Goal: Transaction & Acquisition: Purchase product/service

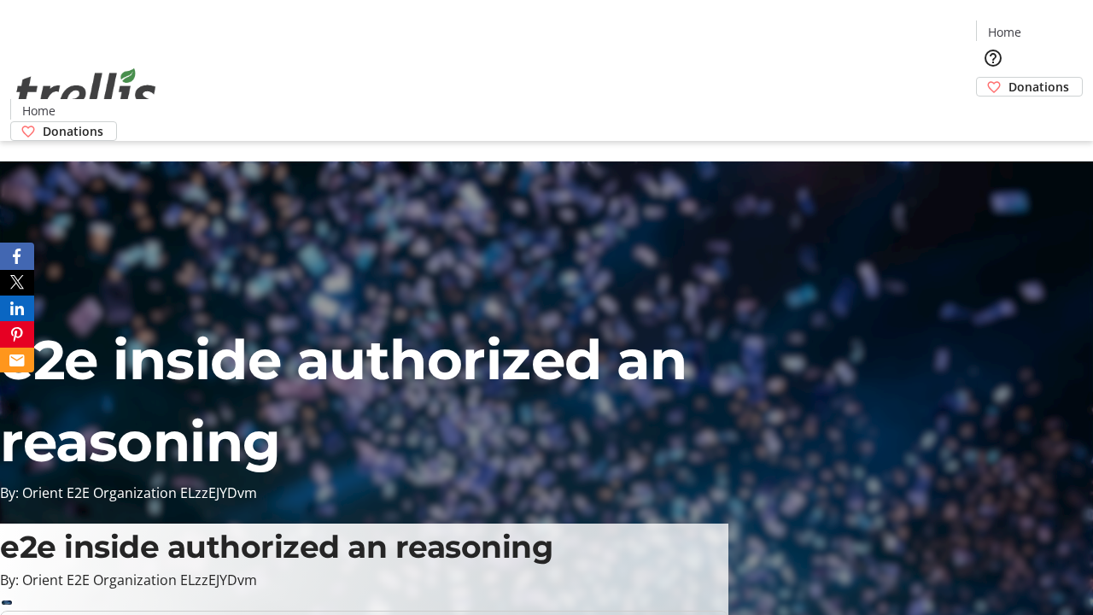
click at [1009, 78] on span "Donations" at bounding box center [1039, 87] width 61 height 18
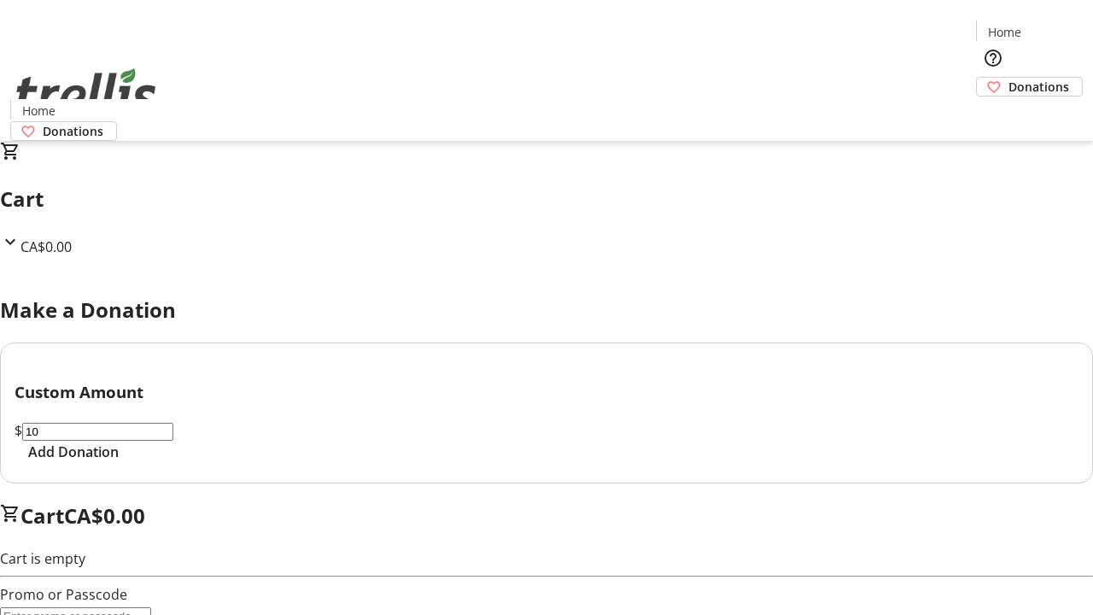
click at [119, 462] on span "Add Donation" at bounding box center [73, 452] width 91 height 20
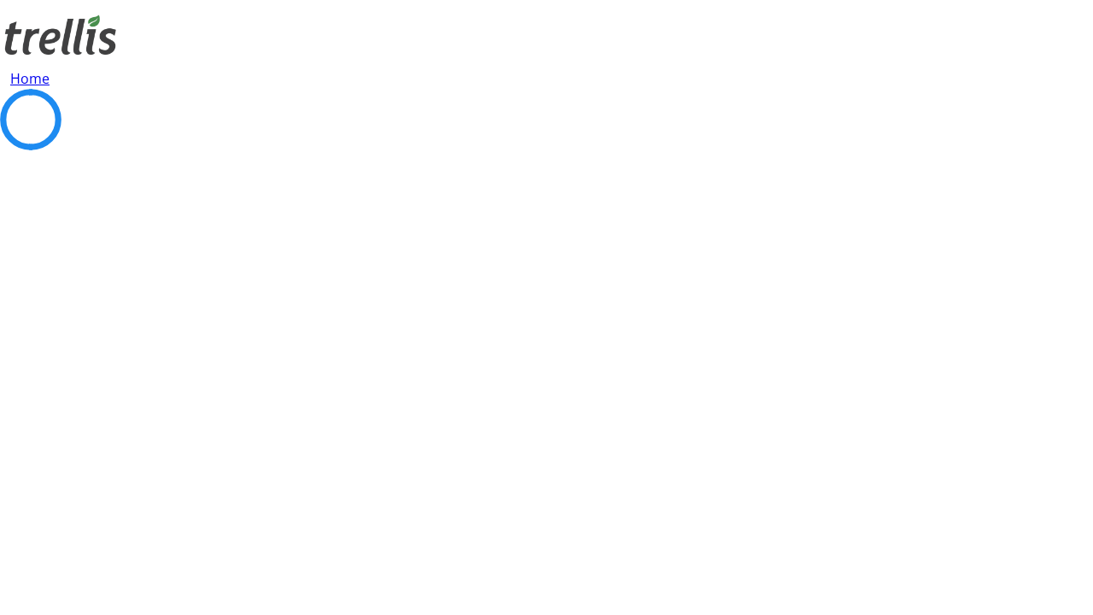
select select "CA"
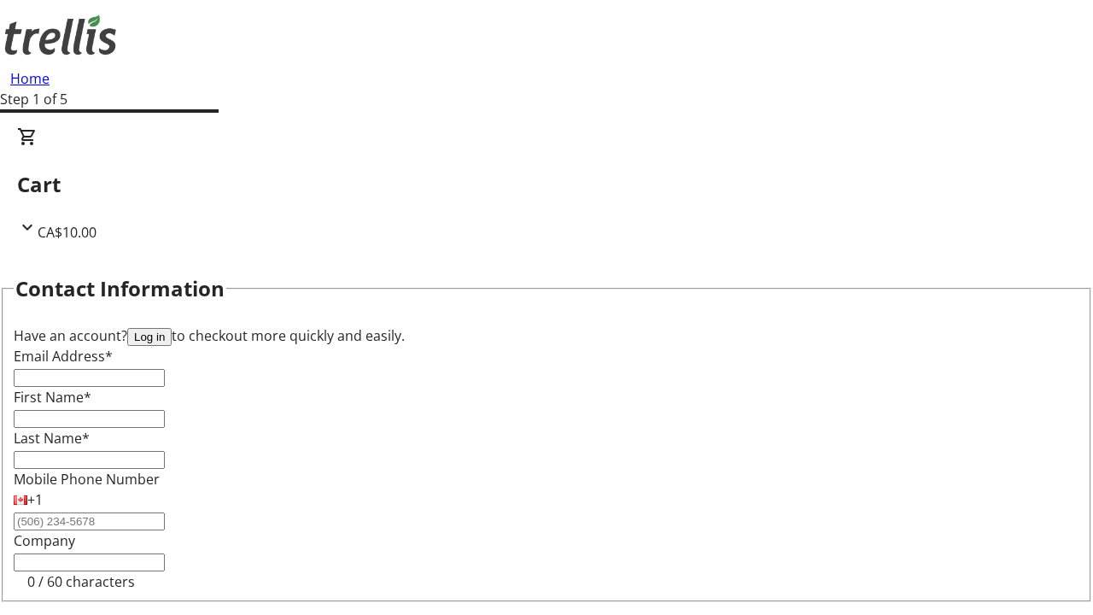
click at [172, 328] on button "Log in" at bounding box center [149, 337] width 44 height 18
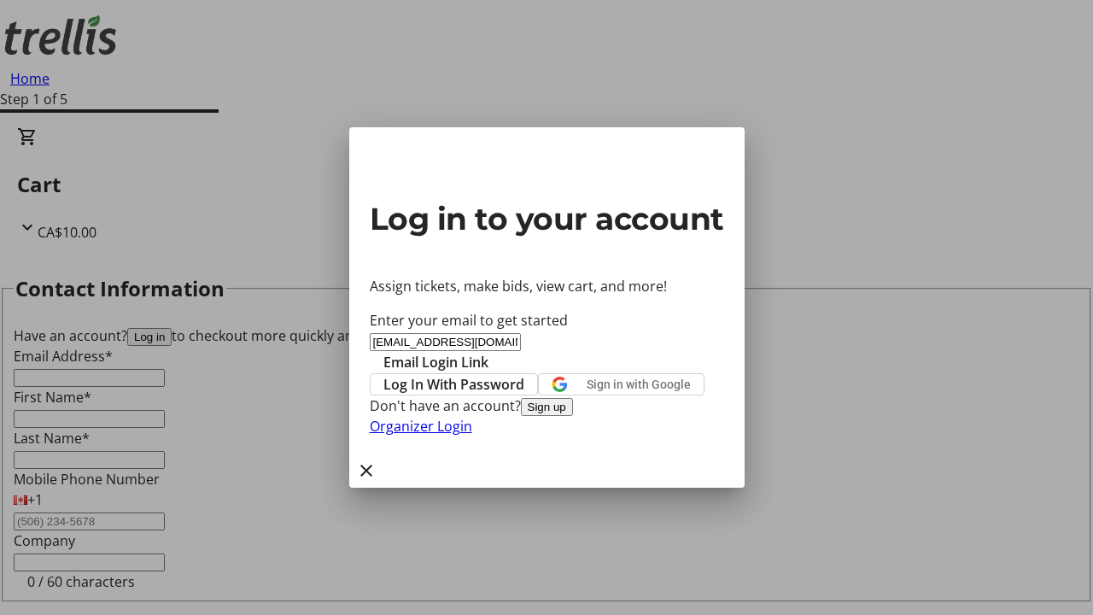
type input "[EMAIL_ADDRESS][DOMAIN_NAME]"
click at [489, 352] on span "Email Login Link" at bounding box center [435, 362] width 105 height 20
